Goal: Task Accomplishment & Management: Use online tool/utility

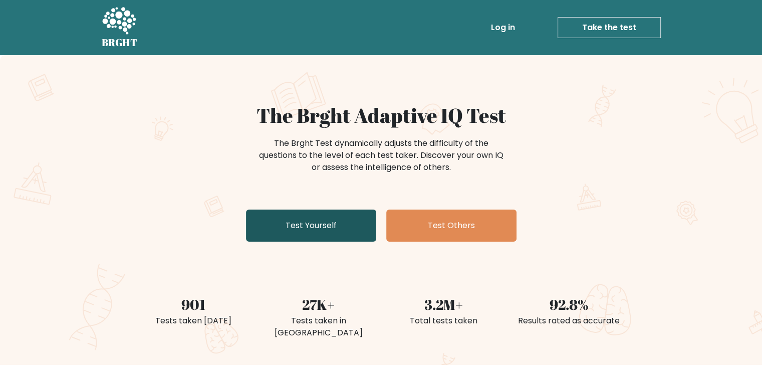
click at [337, 218] on link "Test Yourself" at bounding box center [311, 225] width 130 height 32
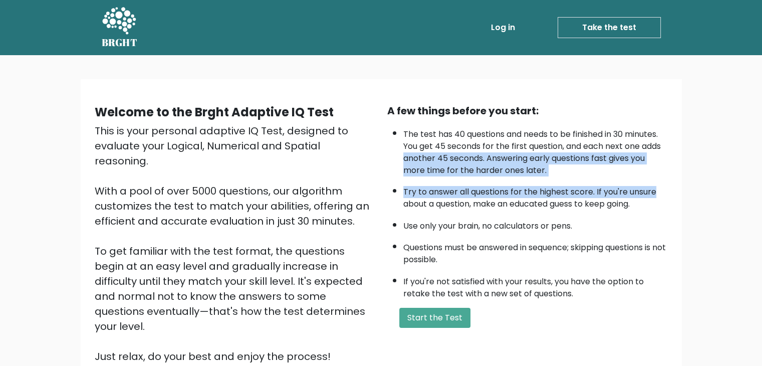
drag, startPoint x: 756, startPoint y: 147, endPoint x: 762, endPoint y: 194, distance: 47.5
click at [761, 194] on html "BRGHT BRGHT Log in Take the test Take the test Welcome to the Brght Adaptive IQ…" at bounding box center [381, 244] width 762 height 489
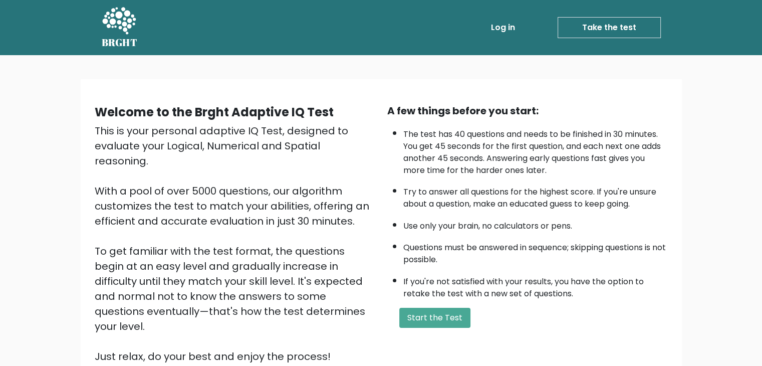
click at [481, 299] on div "A few things before you start: The test has 40 questions and needs to be finish…" at bounding box center [527, 233] width 292 height 260
click at [442, 307] on button "Start the Test" at bounding box center [434, 317] width 71 height 20
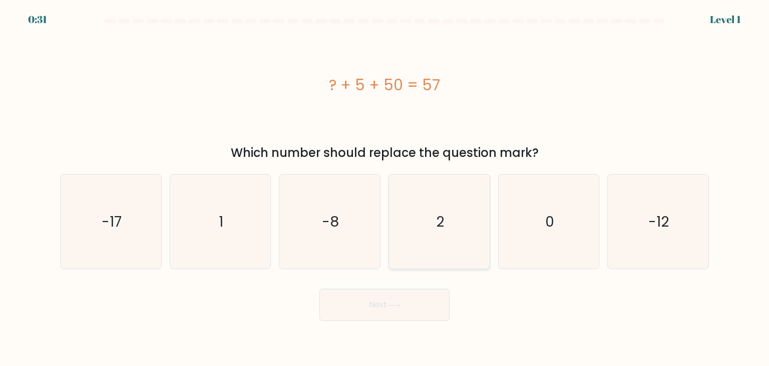
click at [431, 219] on icon "2" at bounding box center [439, 221] width 94 height 94
click at [385, 188] on input "d. 2" at bounding box center [385, 185] width 1 height 5
radio input "true"
click at [391, 301] on button "Next" at bounding box center [385, 304] width 130 height 32
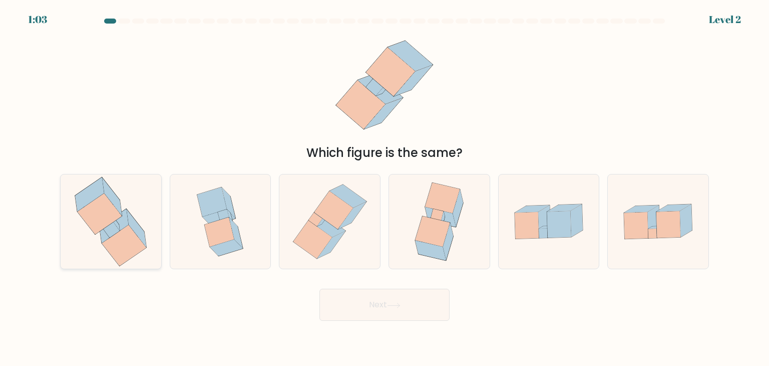
click at [131, 229] on icon at bounding box center [124, 245] width 45 height 41
click at [385, 188] on input "a." at bounding box center [385, 185] width 1 height 5
radio input "true"
click at [377, 309] on button "Next" at bounding box center [385, 304] width 130 height 32
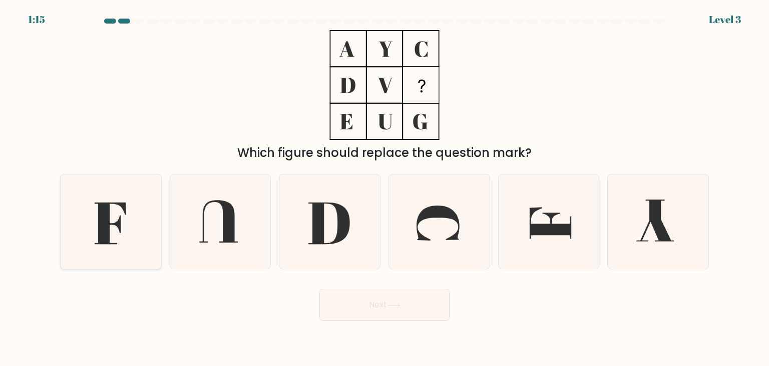
click at [114, 229] on icon at bounding box center [111, 221] width 94 height 94
click at [385, 188] on input "a." at bounding box center [385, 185] width 1 height 5
radio input "true"
click at [412, 311] on button "Next" at bounding box center [385, 304] width 130 height 32
